Goal: Task Accomplishment & Management: Manage account settings

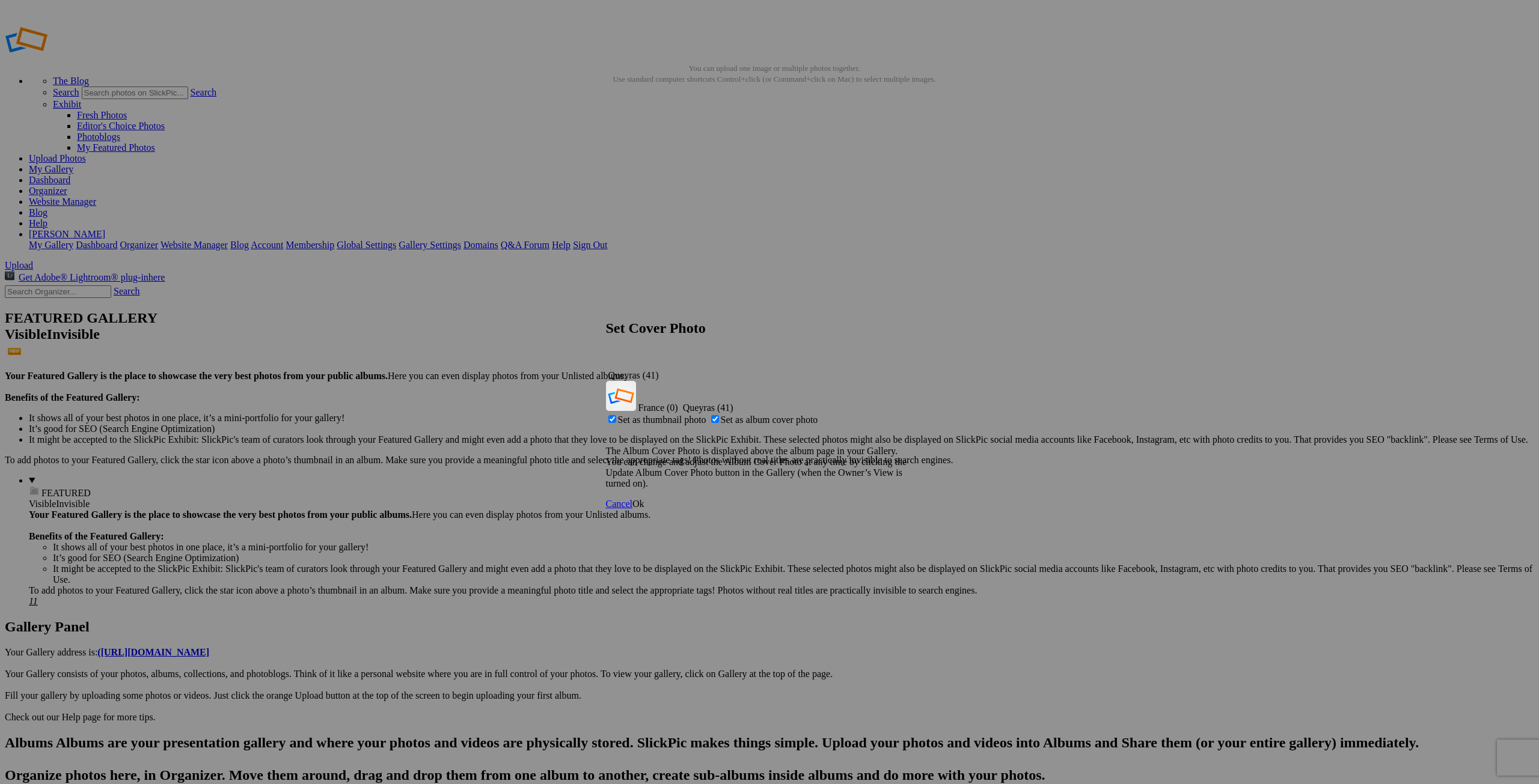
click at [707, 414] on span "Set as thumbnail photo" at bounding box center [662, 419] width 88 height 10
click at [617, 415] on input "Set as thumbnail photo" at bounding box center [612, 419] width 8 height 8
checkbox input "false"
click at [645, 499] on span "Ok" at bounding box center [638, 504] width 12 height 10
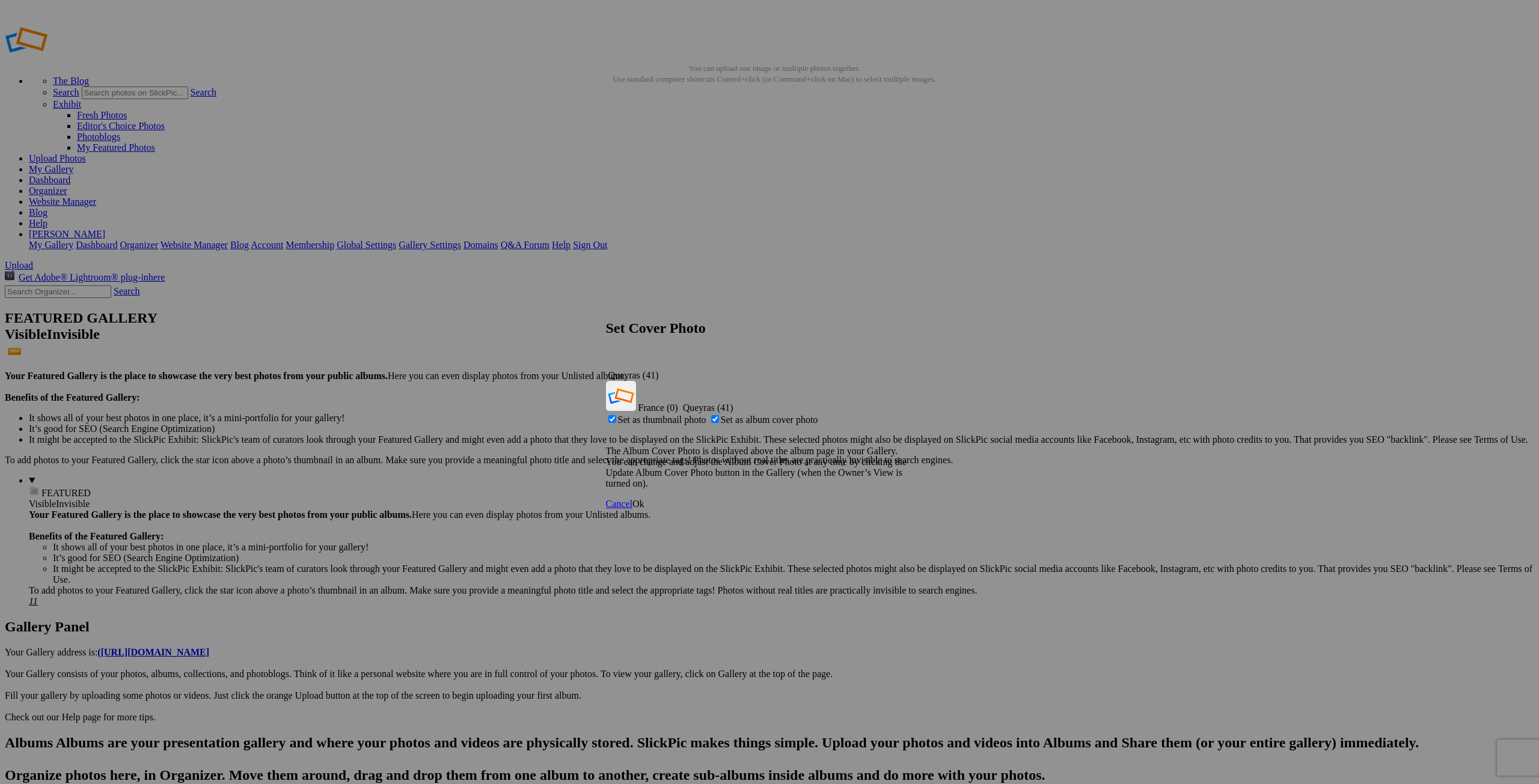
click at [758, 414] on span "Set as album cover photo" at bounding box center [770, 419] width 97 height 10
click at [719, 415] on input "Set as album cover photo" at bounding box center [715, 419] width 8 height 8
checkbox input "false"
click at [645, 499] on span "Ok" at bounding box center [638, 504] width 12 height 10
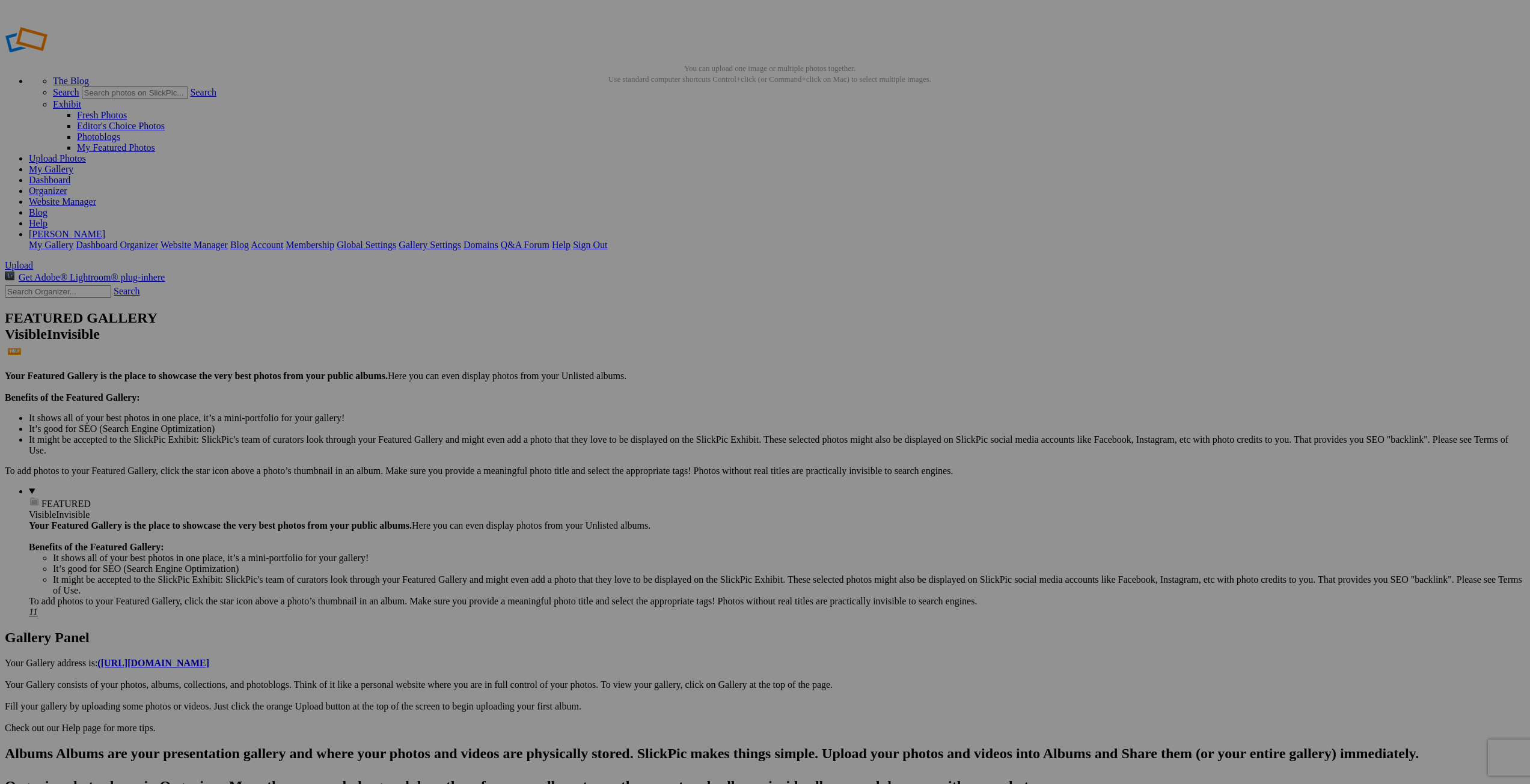
drag, startPoint x: 65, startPoint y: 260, endPoint x: 45, endPoint y: 538, distance: 278.7
